Goal: Task Accomplishment & Management: Use online tool/utility

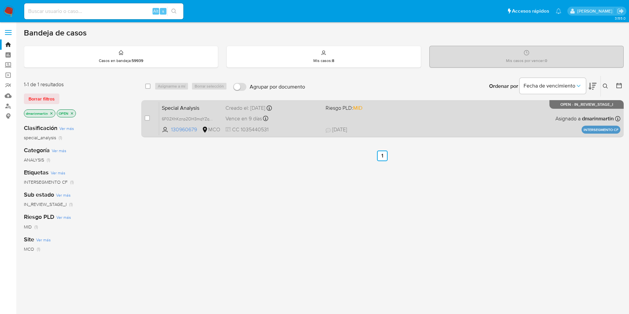
click at [289, 119] on div "Vence en 9 días Vence el [DATE] 16:05:44" at bounding box center [272, 118] width 95 height 9
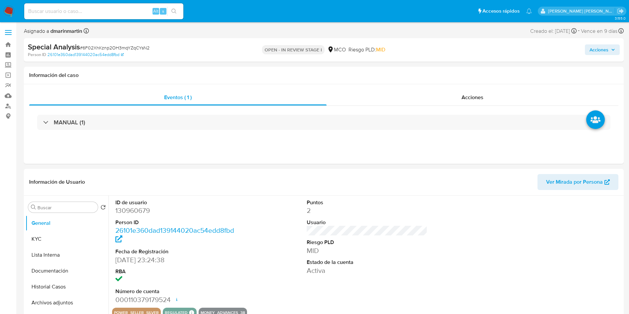
select select "10"
click at [460, 96] on div "Acciones" at bounding box center [472, 97] width 292 height 16
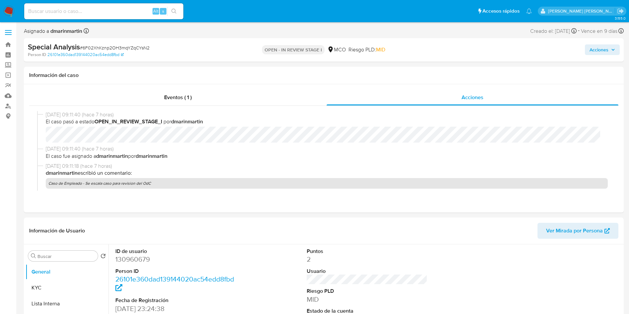
click at [596, 44] on span "Acciones" at bounding box center [598, 49] width 19 height 11
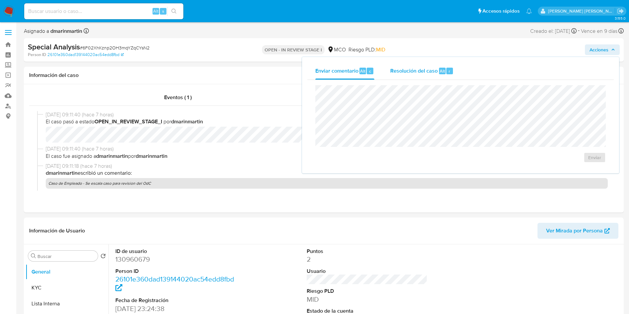
click at [426, 75] on div "Resolución del caso Alt r" at bounding box center [421, 70] width 63 height 17
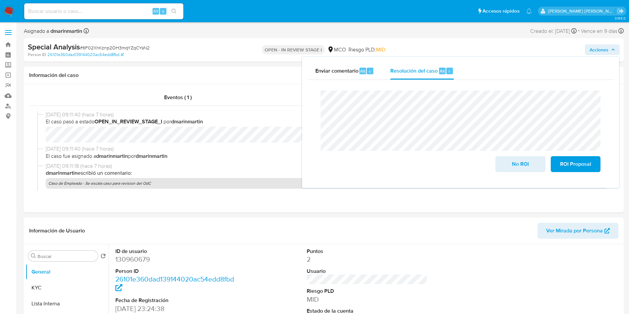
click at [0, 0] on lt-span "revisi ó n" at bounding box center [0, 0] width 0 height 0
click at [562, 171] on span "ROI Proposal" at bounding box center [575, 164] width 32 height 15
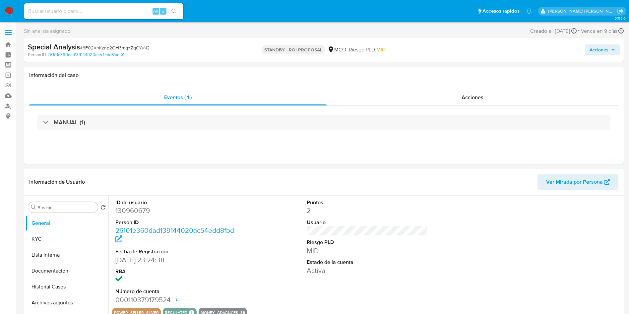
select select "10"
